Goal: Task Accomplishment & Management: Manage account settings

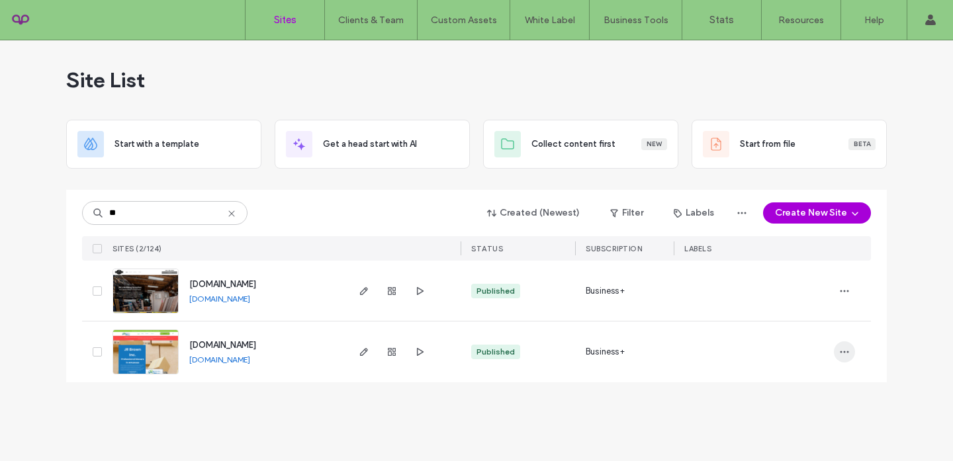
type input "**"
click at [840, 350] on icon "button" at bounding box center [844, 352] width 11 height 11
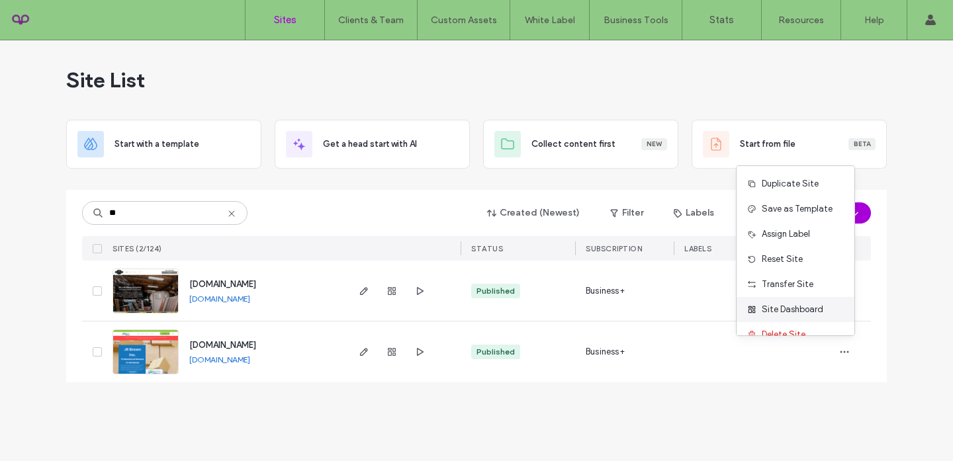
click at [804, 317] on div "Site Dashboard" at bounding box center [796, 309] width 118 height 25
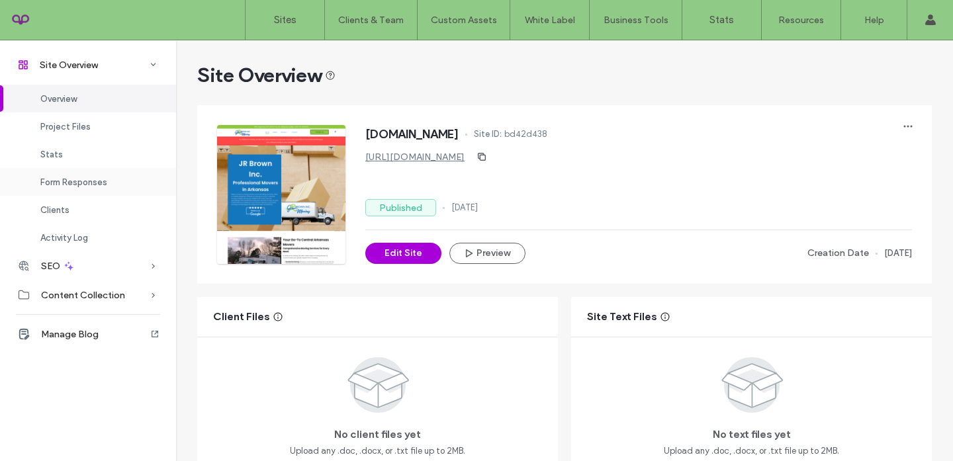
click at [97, 181] on span "Form Responses" at bounding box center [73, 182] width 67 height 10
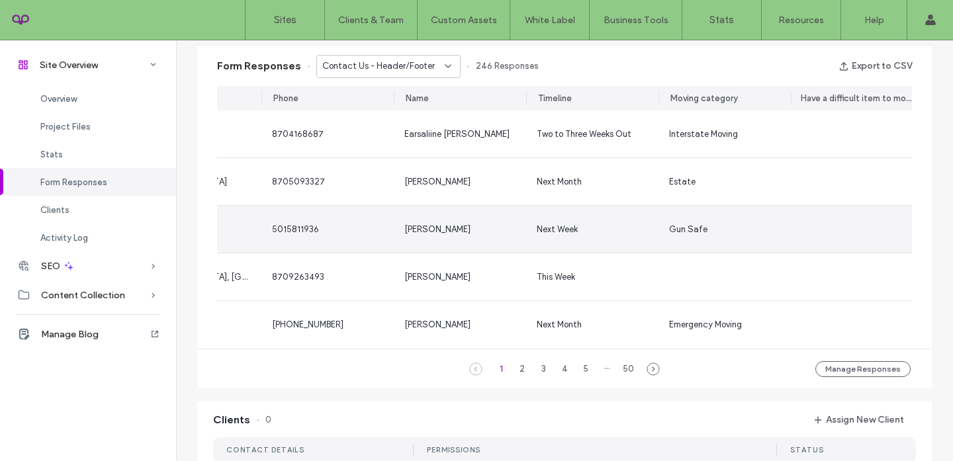
click at [669, 232] on span "Gun Safe" at bounding box center [688, 229] width 38 height 10
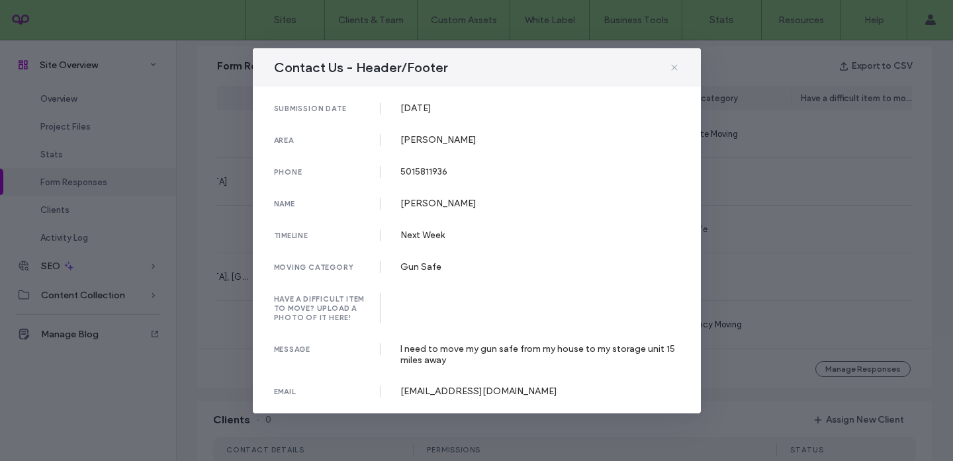
click at [670, 65] on icon at bounding box center [674, 67] width 11 height 11
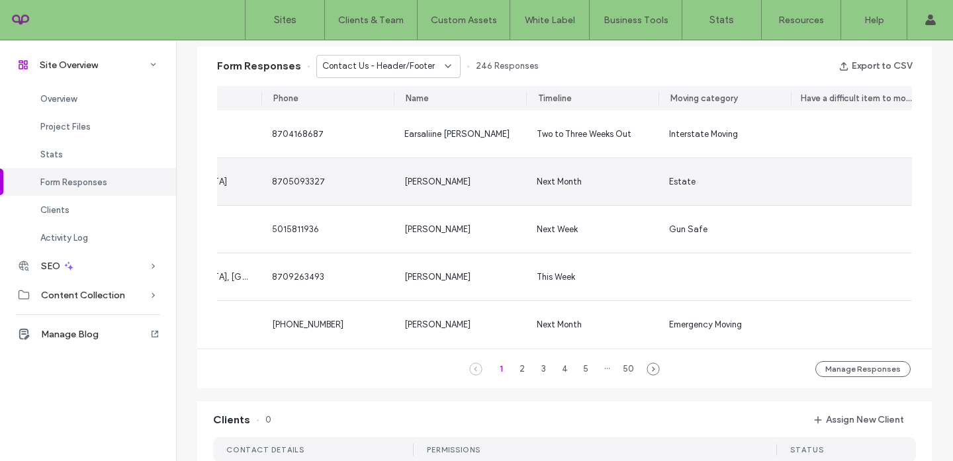
click at [478, 183] on div "[PERSON_NAME]" at bounding box center [459, 181] width 111 height 13
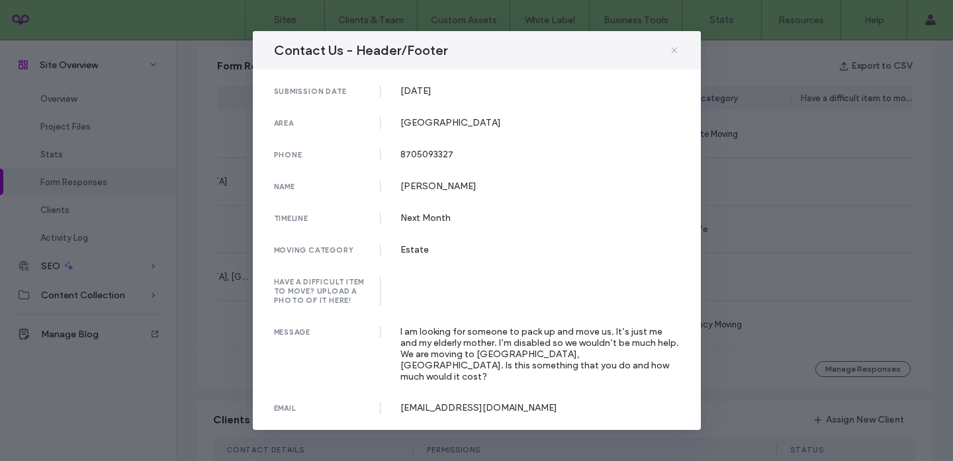
click at [679, 53] on icon at bounding box center [674, 50] width 11 height 11
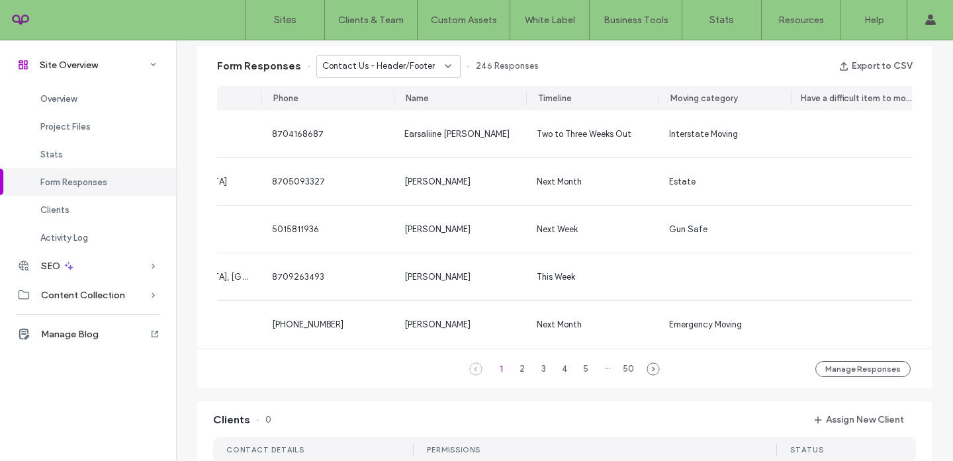
click at [409, 73] on div "Contact Us - Header/Footer" at bounding box center [388, 66] width 144 height 23
click at [400, 110] on span "Contact Us - Contact page" at bounding box center [371, 113] width 111 height 13
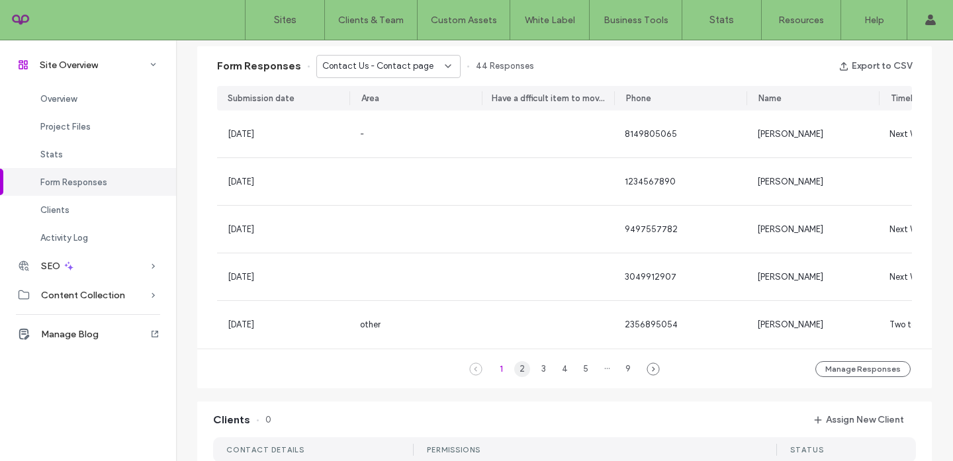
click at [520, 377] on div "2" at bounding box center [522, 369] width 16 height 16
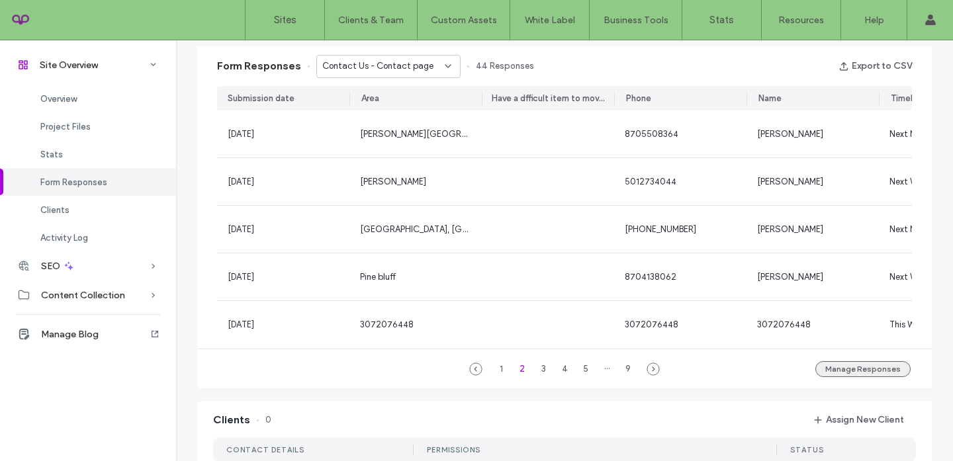
click at [854, 377] on button "Manage Responses" at bounding box center [862, 369] width 95 height 16
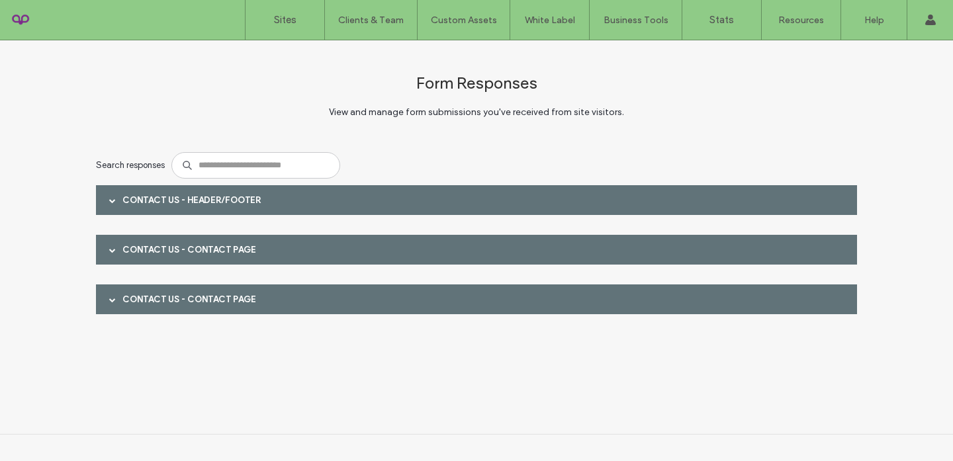
click at [108, 202] on div at bounding box center [113, 200] width 20 height 23
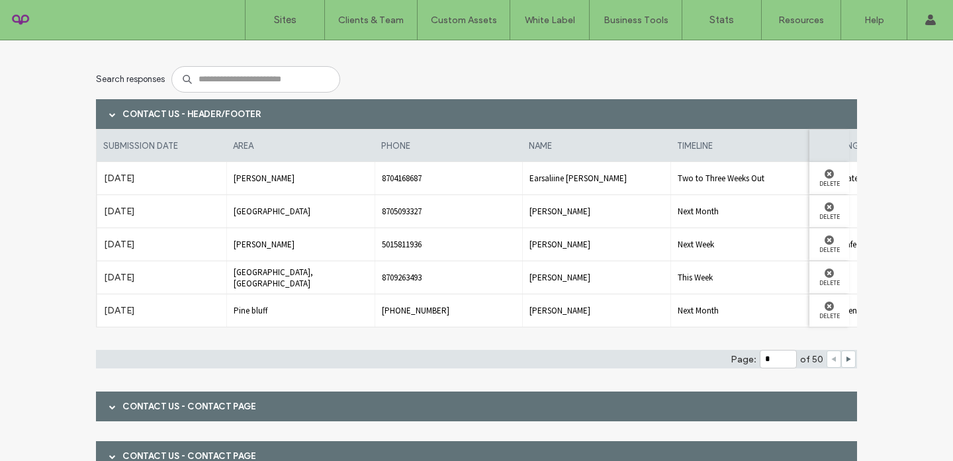
scroll to position [143, 0]
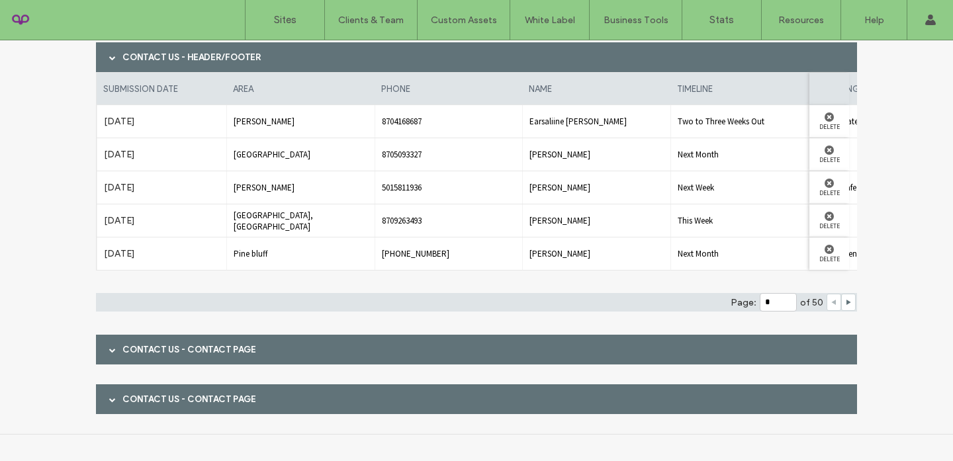
click at [96, 358] on div "Contact Us - Contact page" at bounding box center [476, 350] width 761 height 30
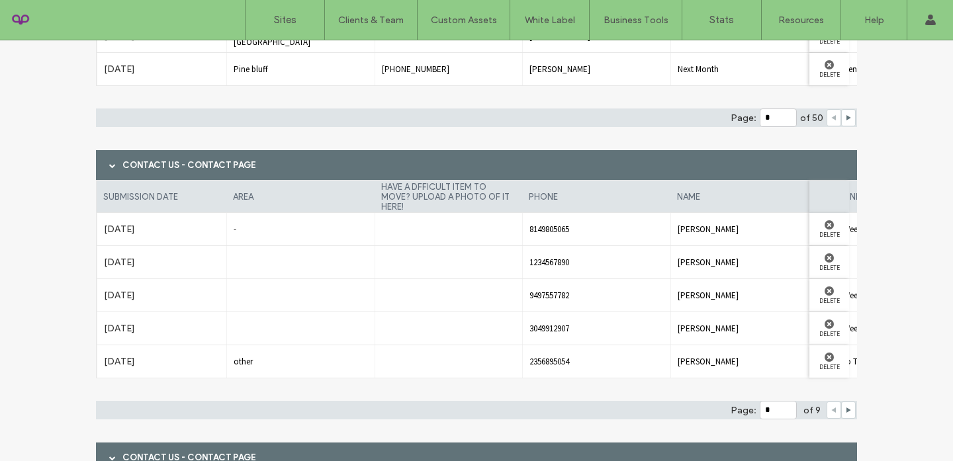
scroll to position [386, 0]
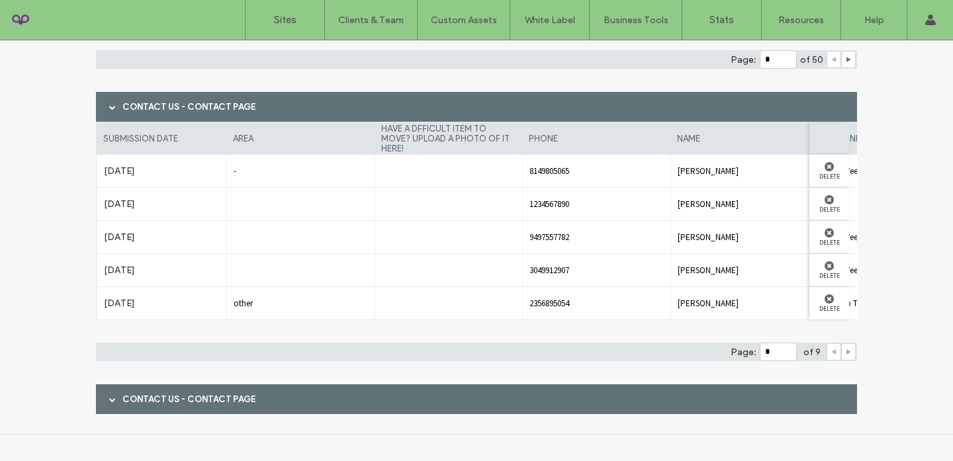
click at [846, 351] on icon at bounding box center [848, 352] width 7 height 7
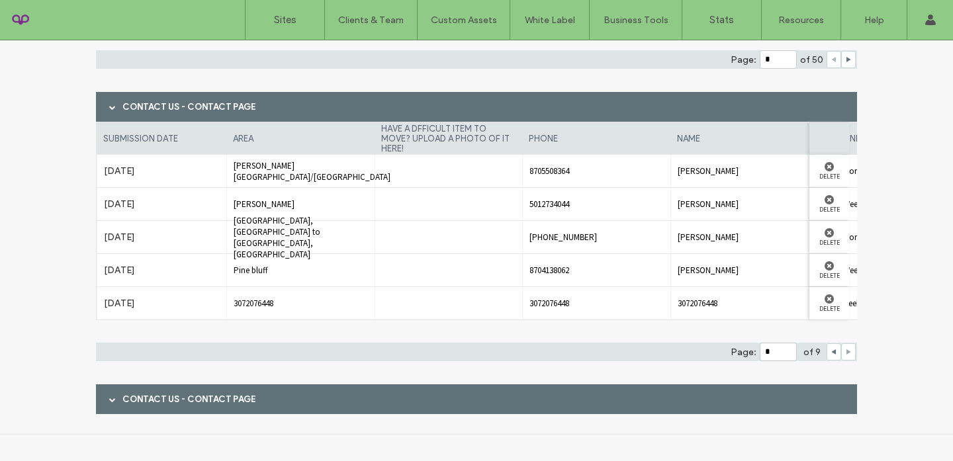
click at [846, 351] on icon at bounding box center [848, 352] width 7 height 7
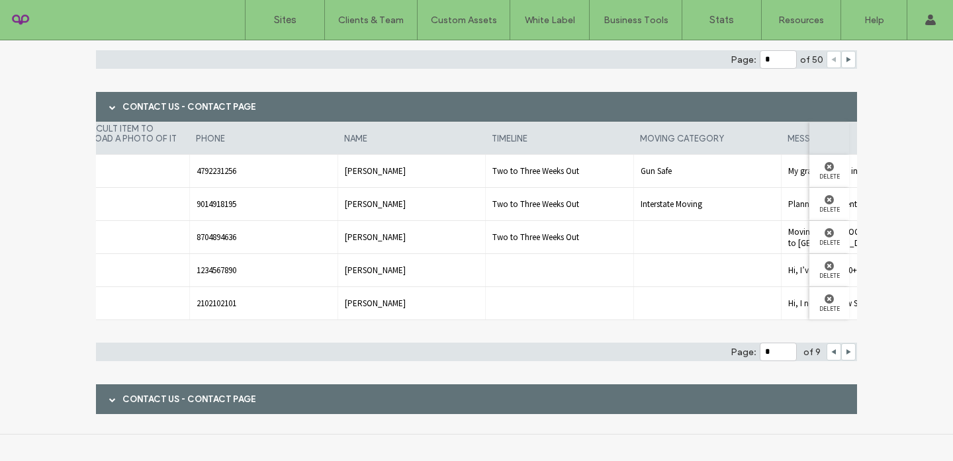
scroll to position [0, 0]
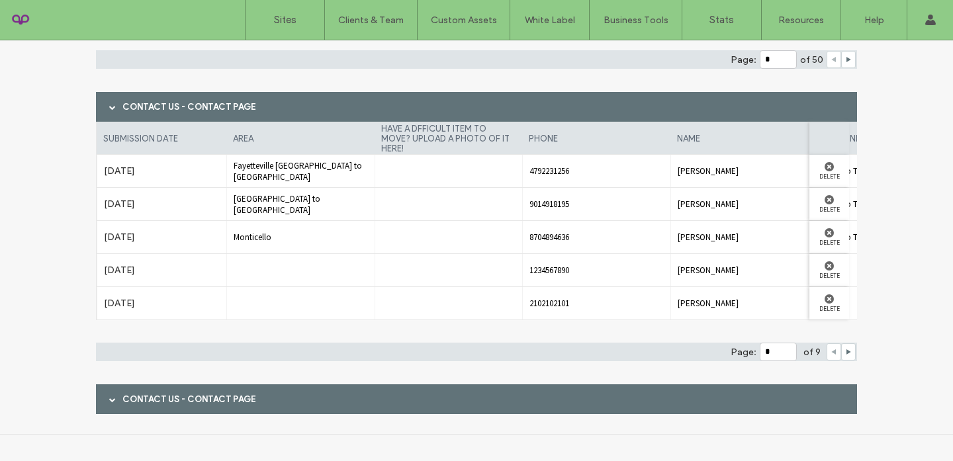
click at [831, 354] on icon at bounding box center [834, 352] width 7 height 7
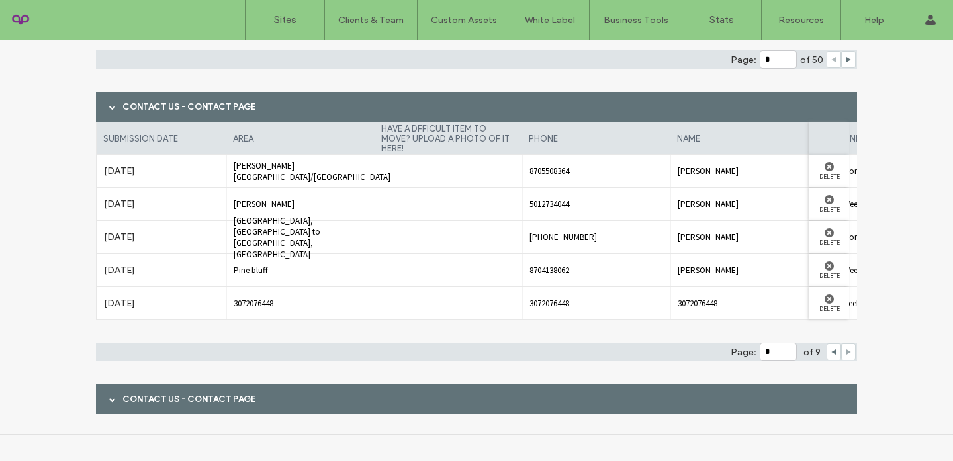
click at [845, 357] on span at bounding box center [848, 352] width 7 height 16
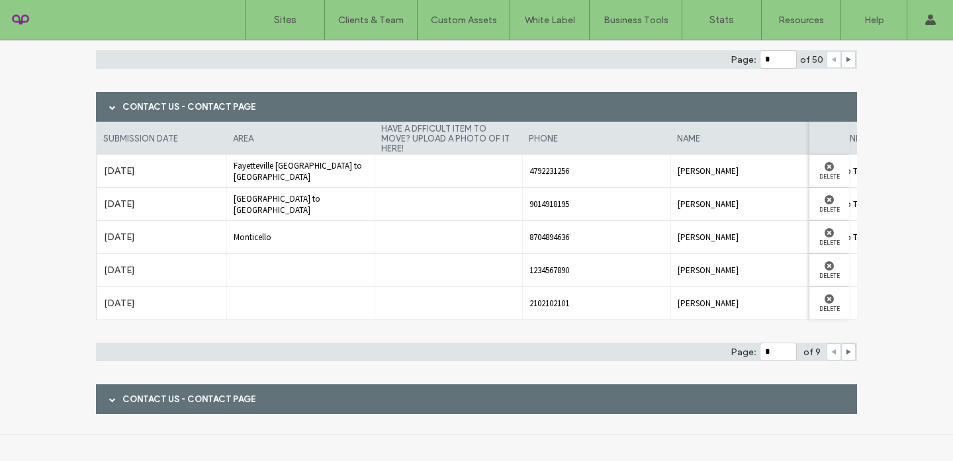
click at [831, 355] on icon at bounding box center [834, 352] width 7 height 7
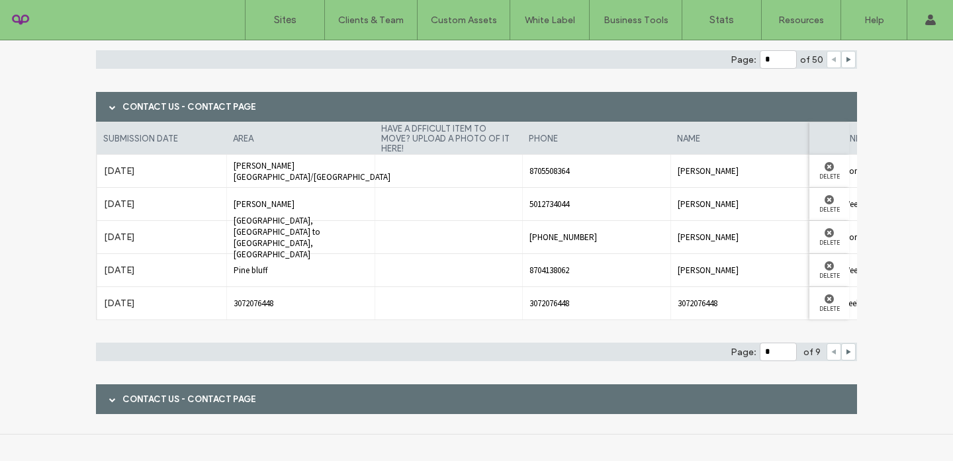
click at [831, 355] on icon at bounding box center [834, 352] width 7 height 7
type input "*"
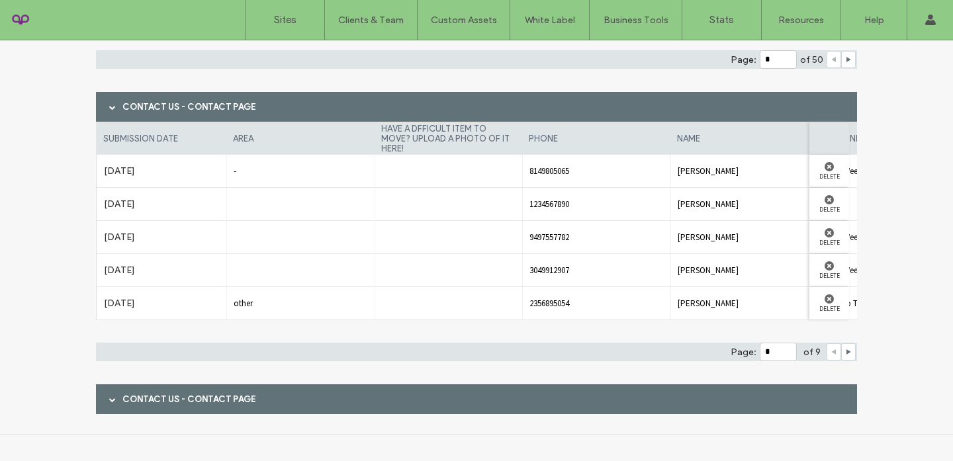
click at [148, 399] on div "Contact Us - Contact page" at bounding box center [476, 399] width 761 height 30
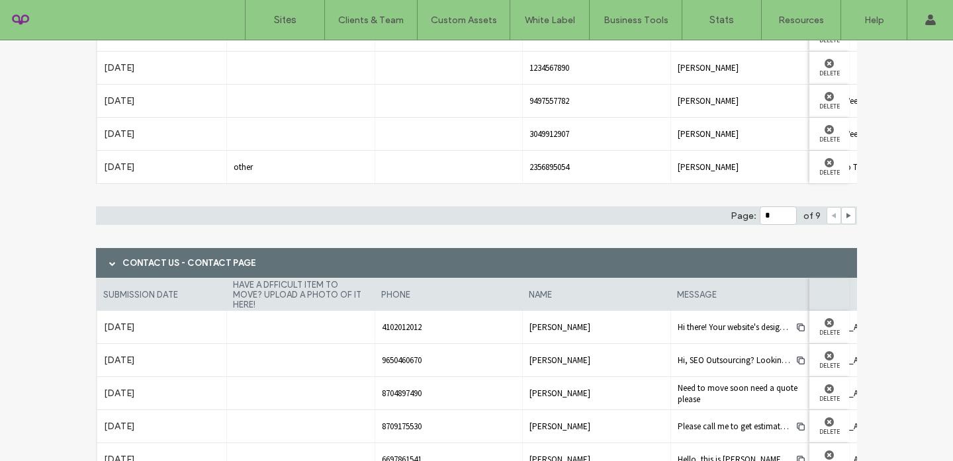
scroll to position [629, 0]
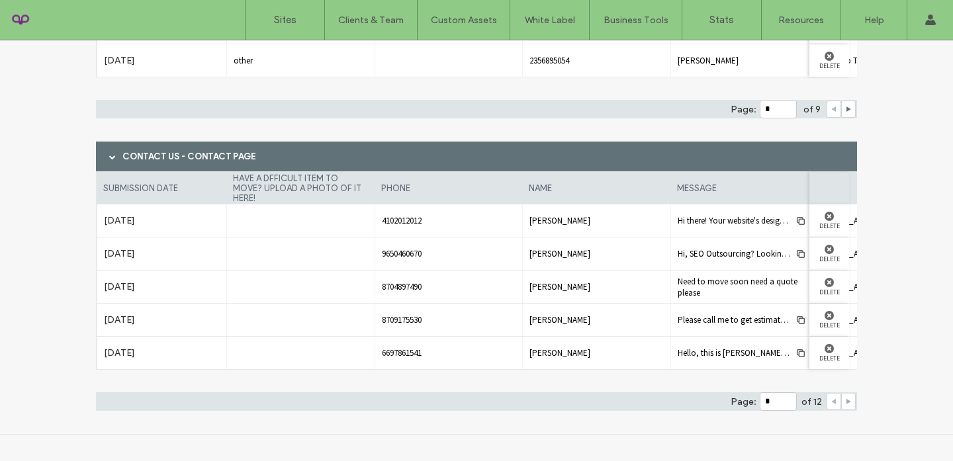
click at [845, 404] on icon at bounding box center [848, 401] width 7 height 7
type input "*"
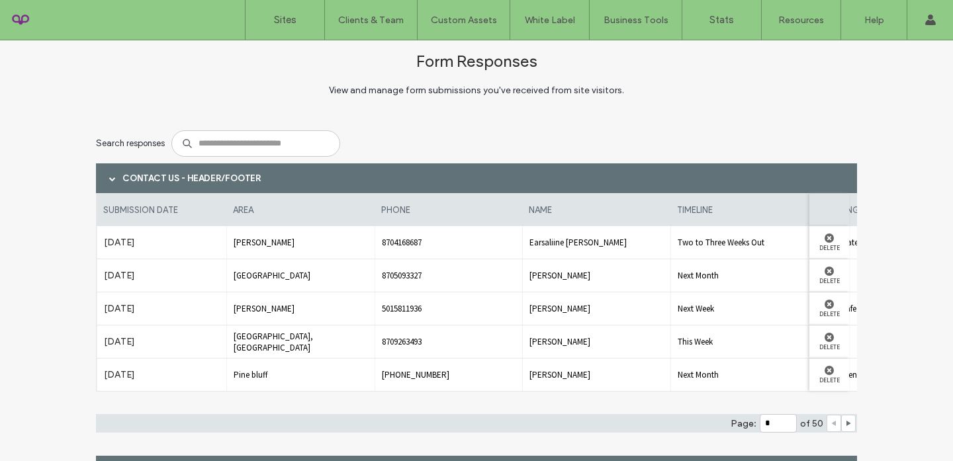
scroll to position [0, 0]
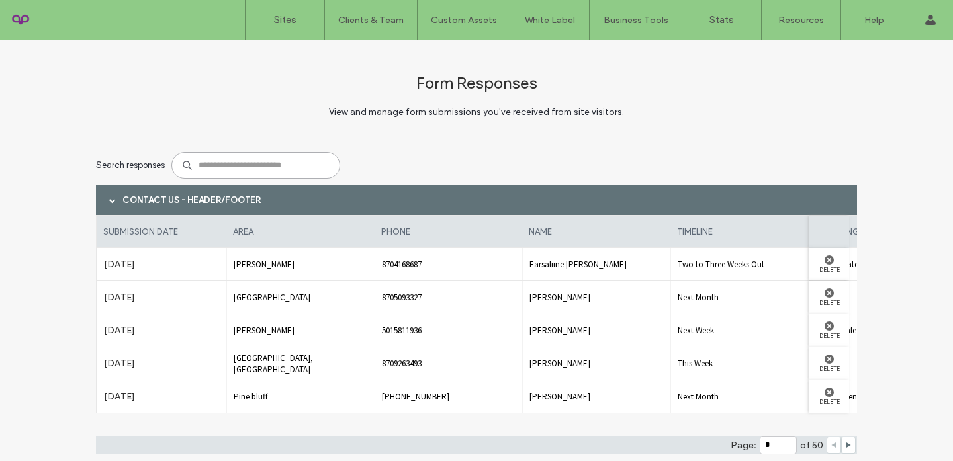
click at [280, 168] on input at bounding box center [255, 165] width 169 height 26
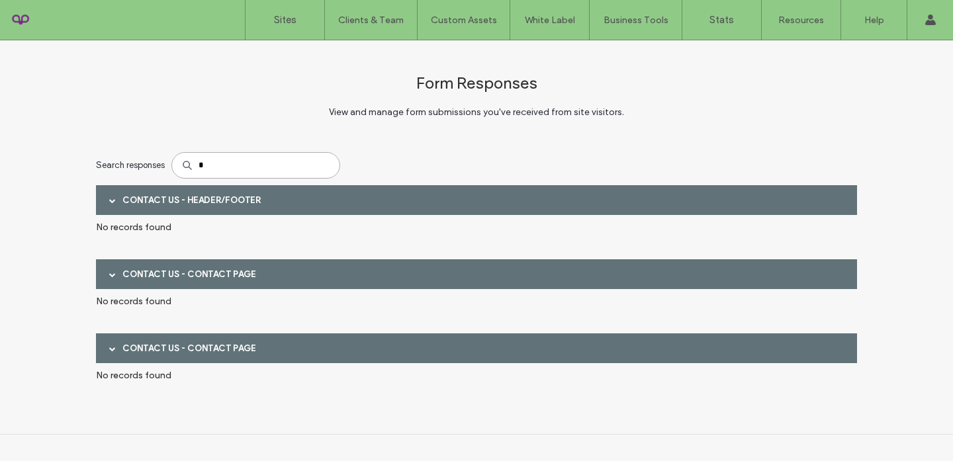
type input "*"
